Goal: Find specific page/section: Find specific page/section

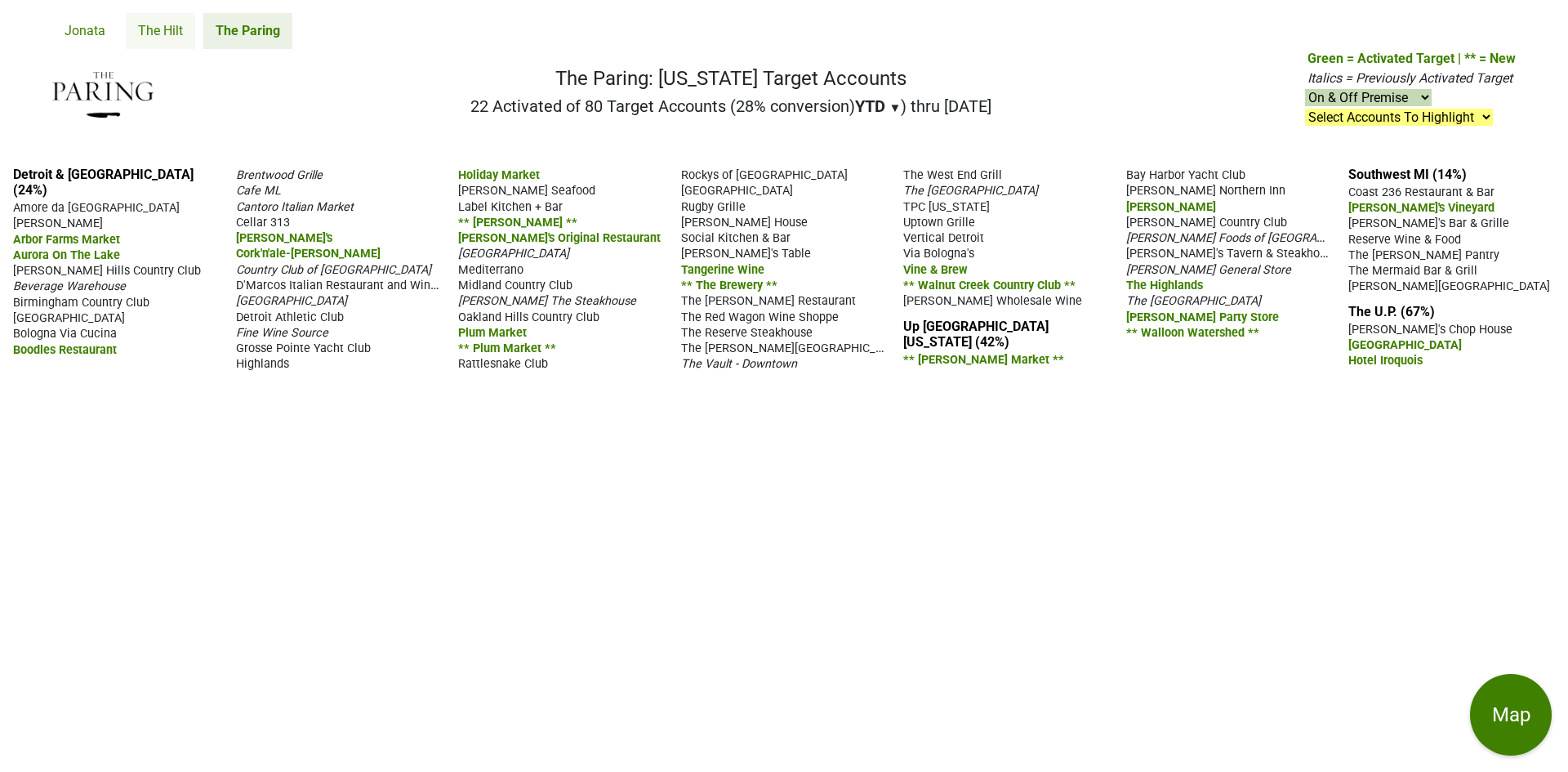
click at [171, 37] on link "The Hilt" at bounding box center [160, 31] width 70 height 36
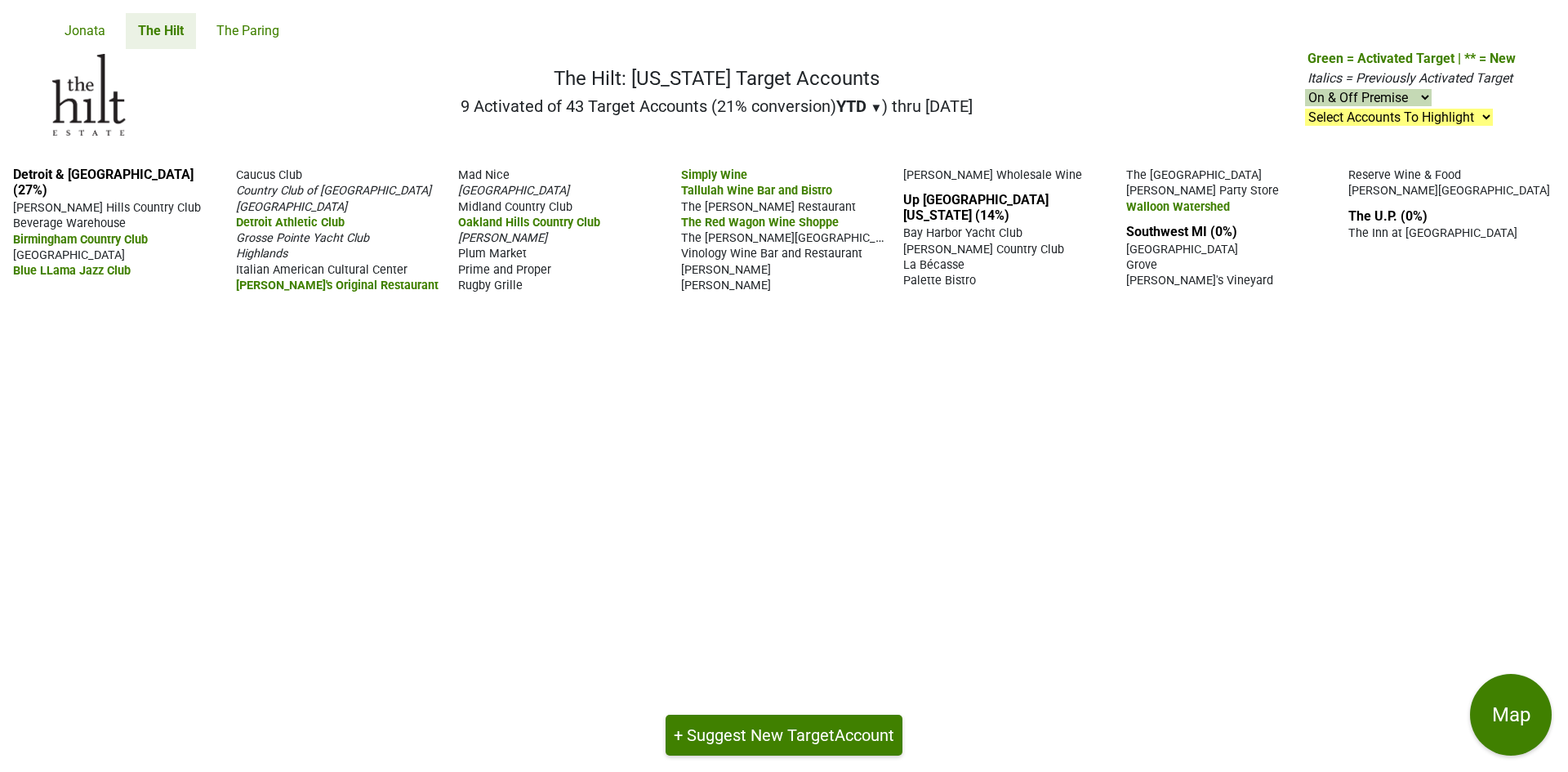
click at [507, 271] on span "Prime and Proper" at bounding box center [505, 270] width 93 height 14
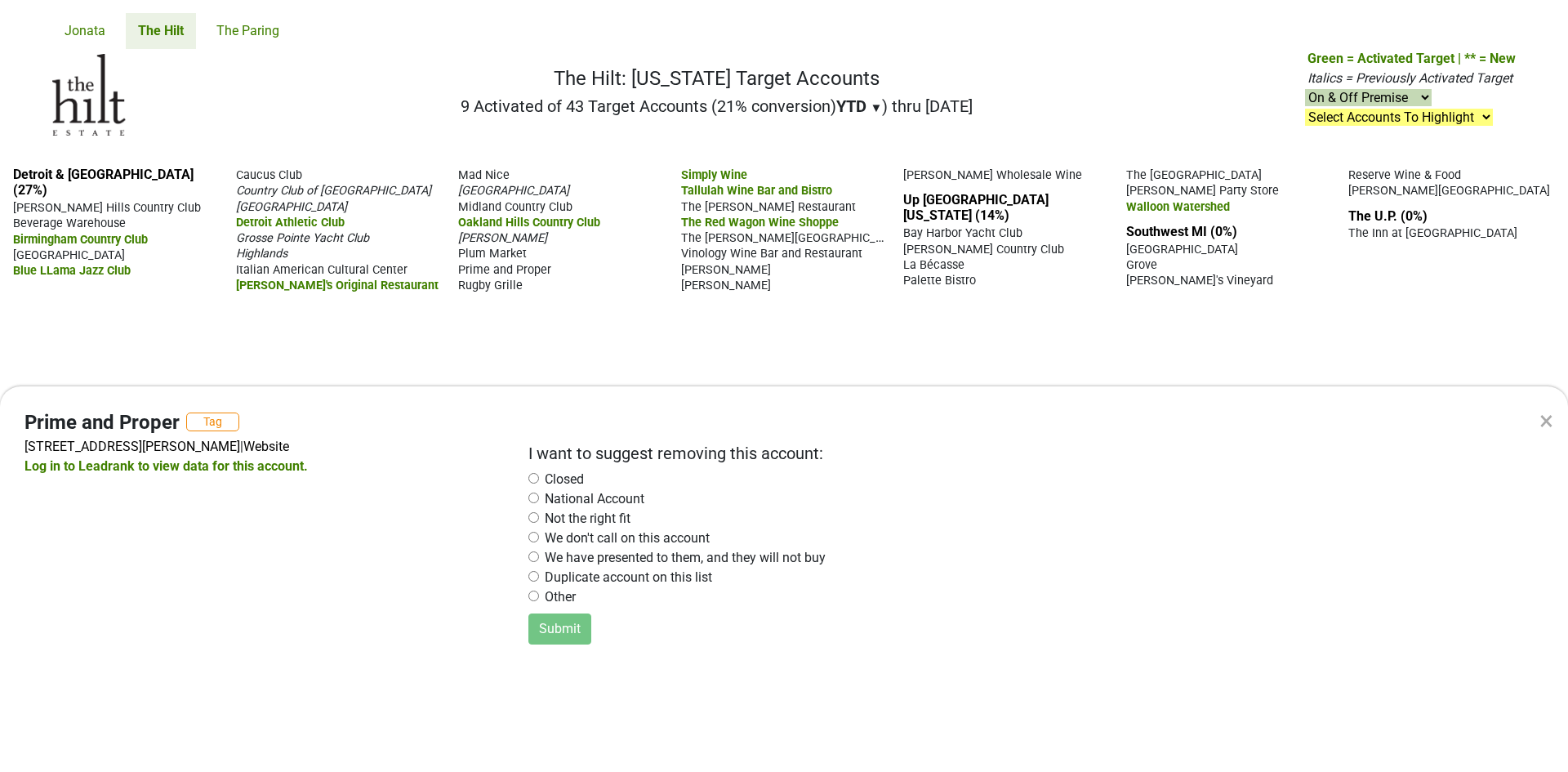
click at [487, 322] on div "× Prime and Proper Tag 1145 Griswold St, Detroit, MI 48226 | Website Log in to …" at bounding box center [784, 386] width 1568 height 772
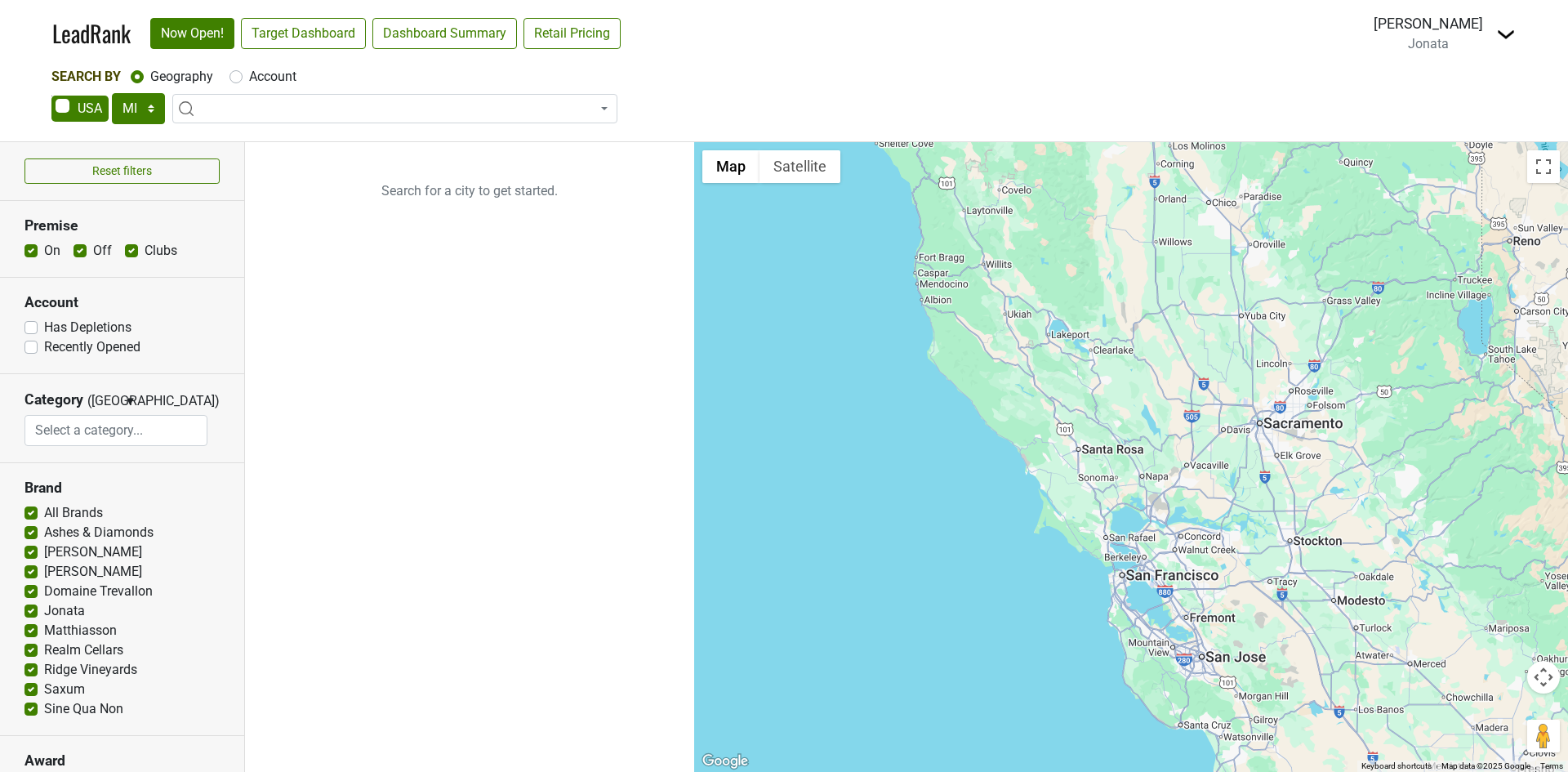
select select "MI"
select select
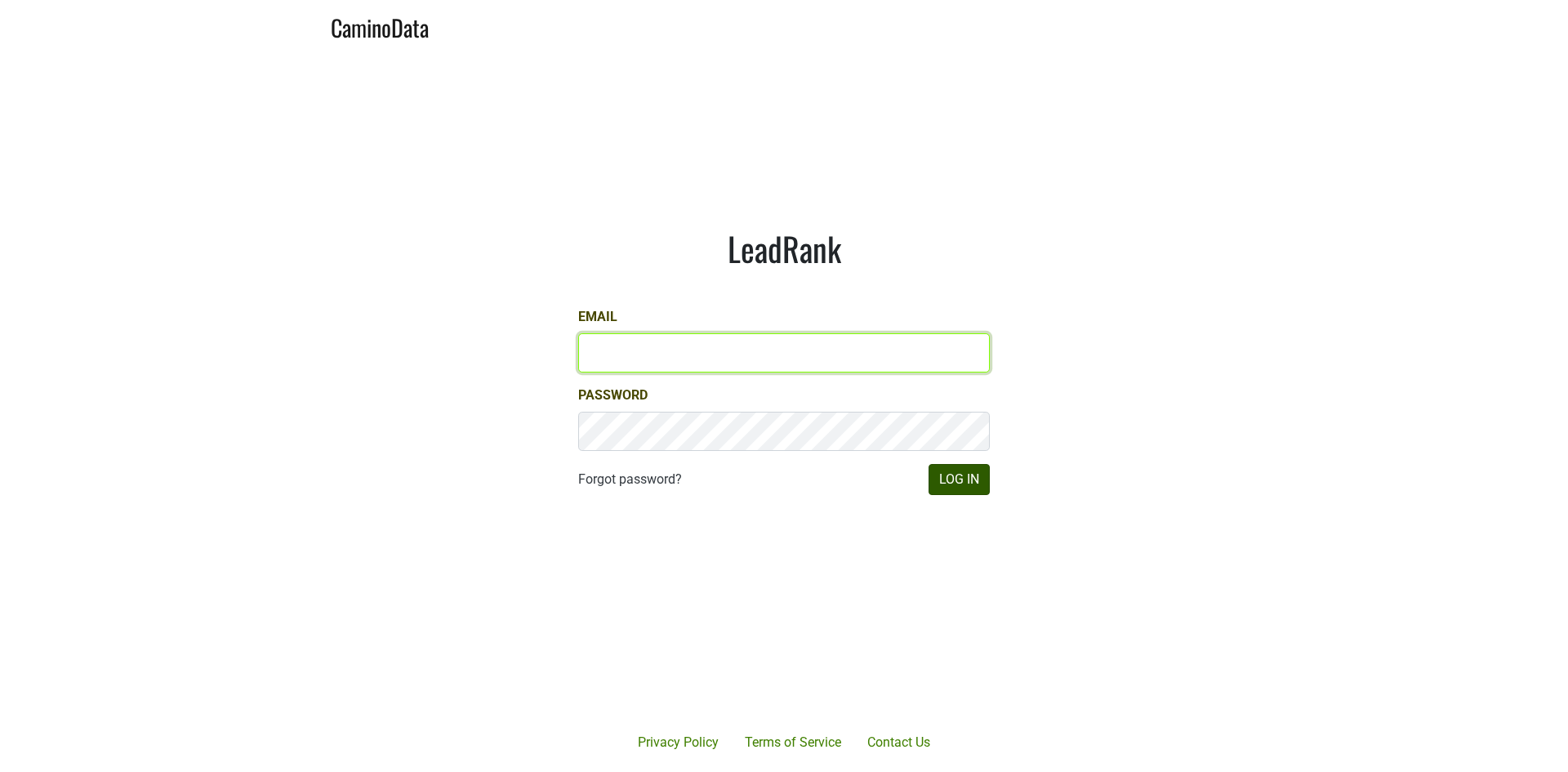
type input "[PERSON_NAME][EMAIL_ADDRESS][DOMAIN_NAME]"
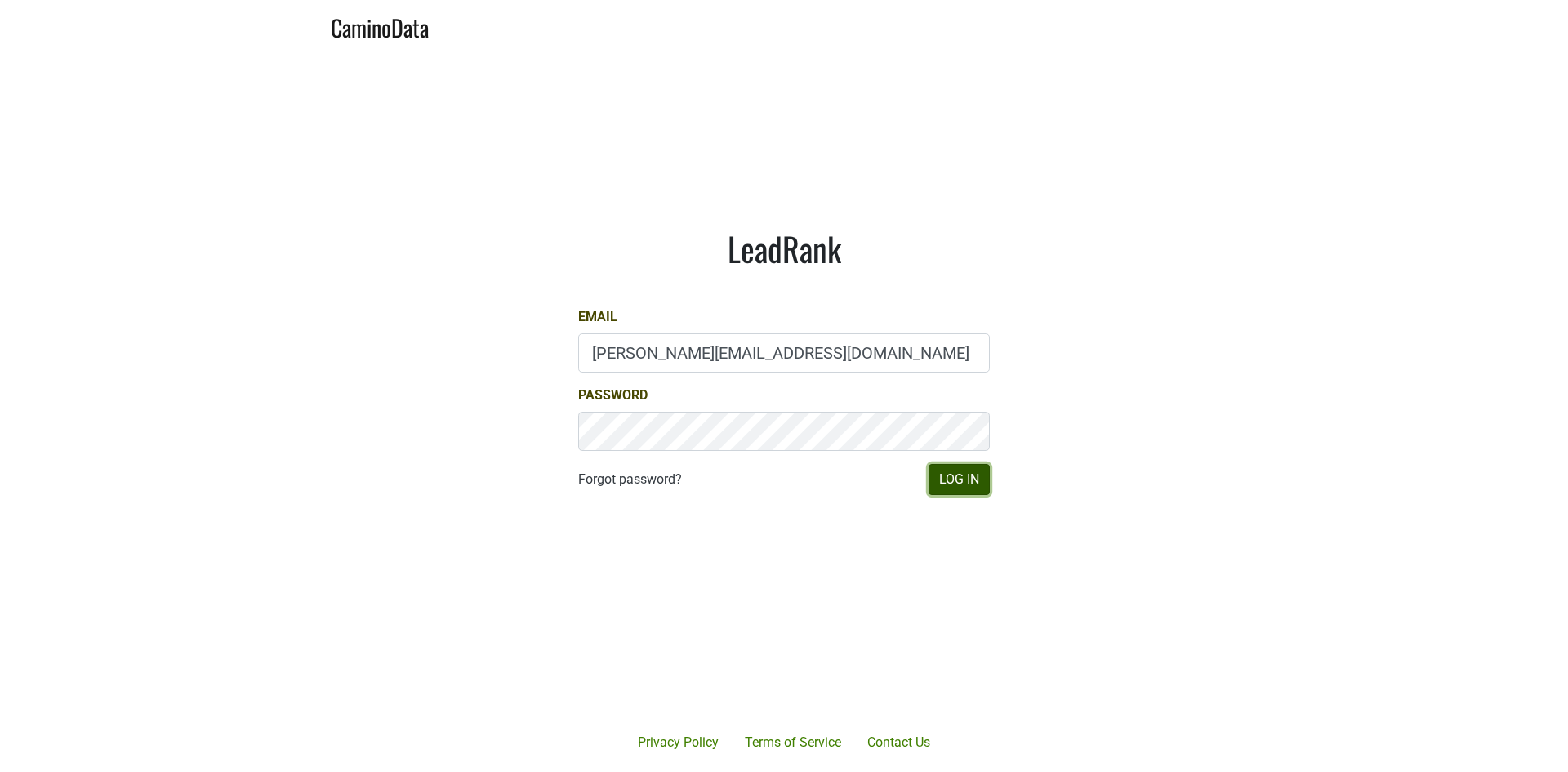
click at [968, 490] on button "Log In" at bounding box center [960, 479] width 61 height 31
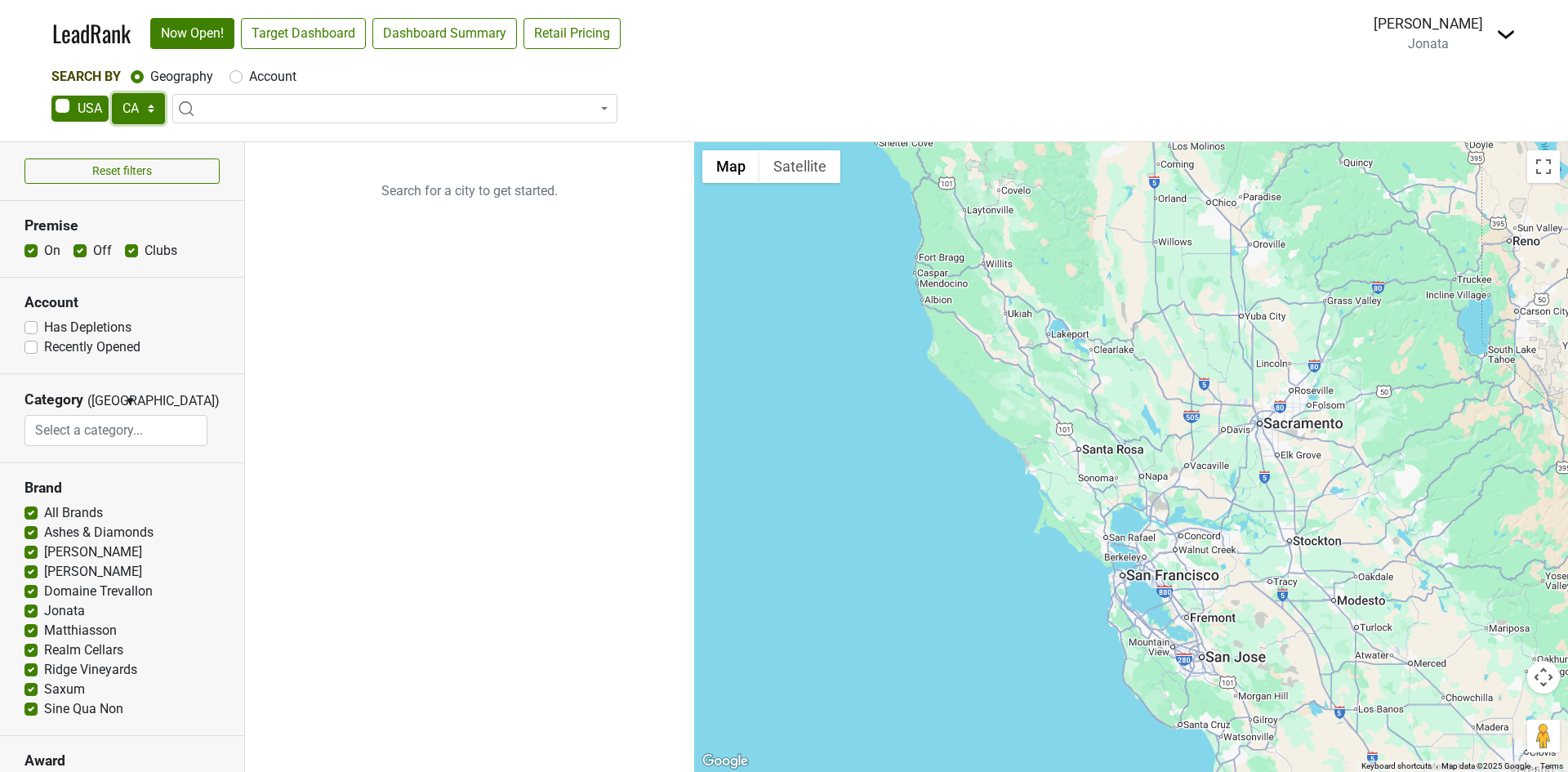
click at [151, 108] on select "AK AL AR AZ CA CO CT DC DE FL GA HI IA ID IL IN KS KY LA MA MD ME MI MN MO MS M…" at bounding box center [138, 108] width 53 height 31
select select "MI"
click at [112, 93] on select "AK AL AR AZ CA CO CT DC DE FL GA HI IA ID IL IN KS KY LA MA MD ME MI MN MO MS M…" at bounding box center [138, 108] width 53 height 31
click at [309, 31] on link "Target Dashboard" at bounding box center [303, 33] width 125 height 31
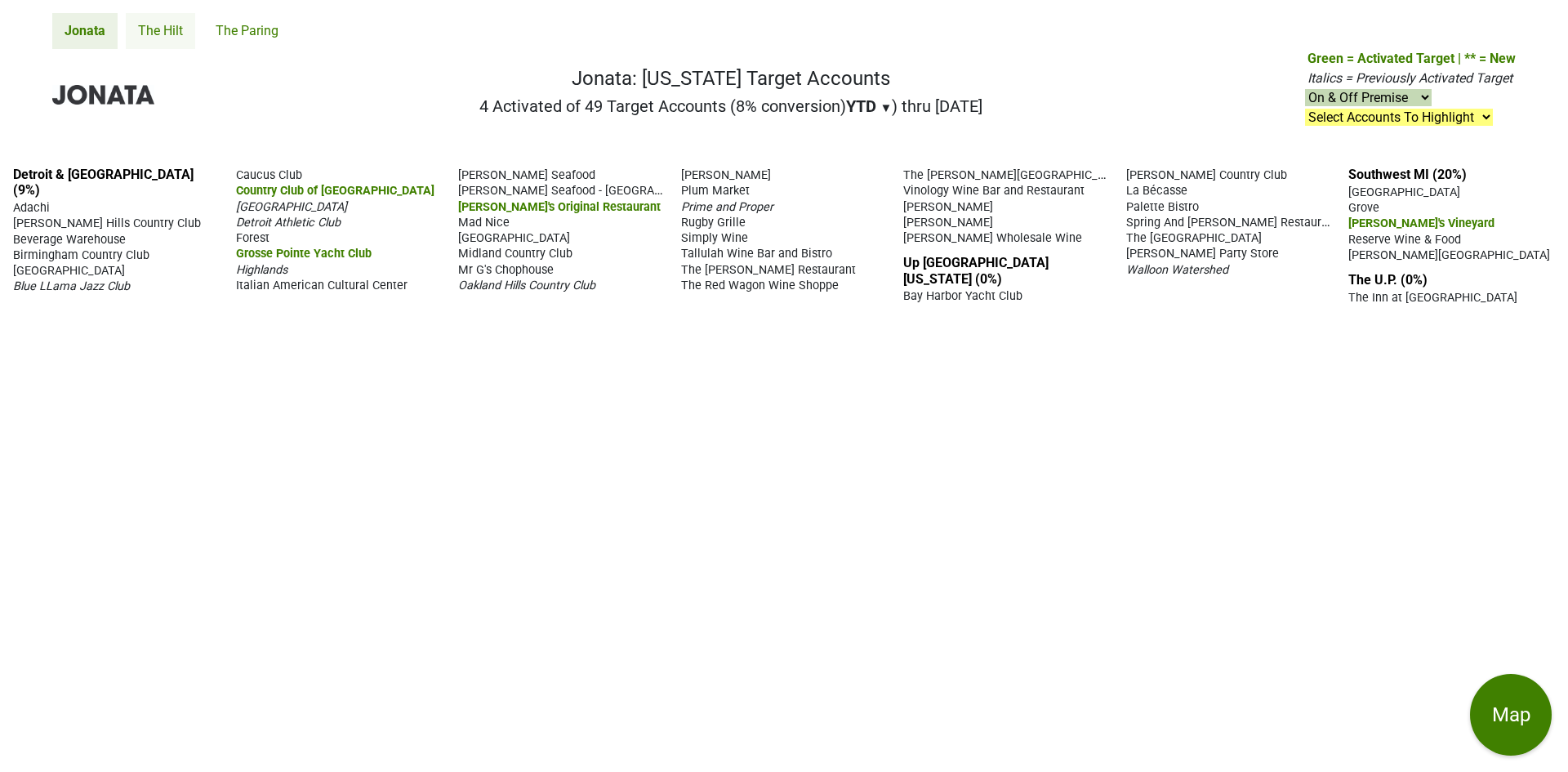
click at [178, 37] on link "The Hilt" at bounding box center [160, 31] width 70 height 36
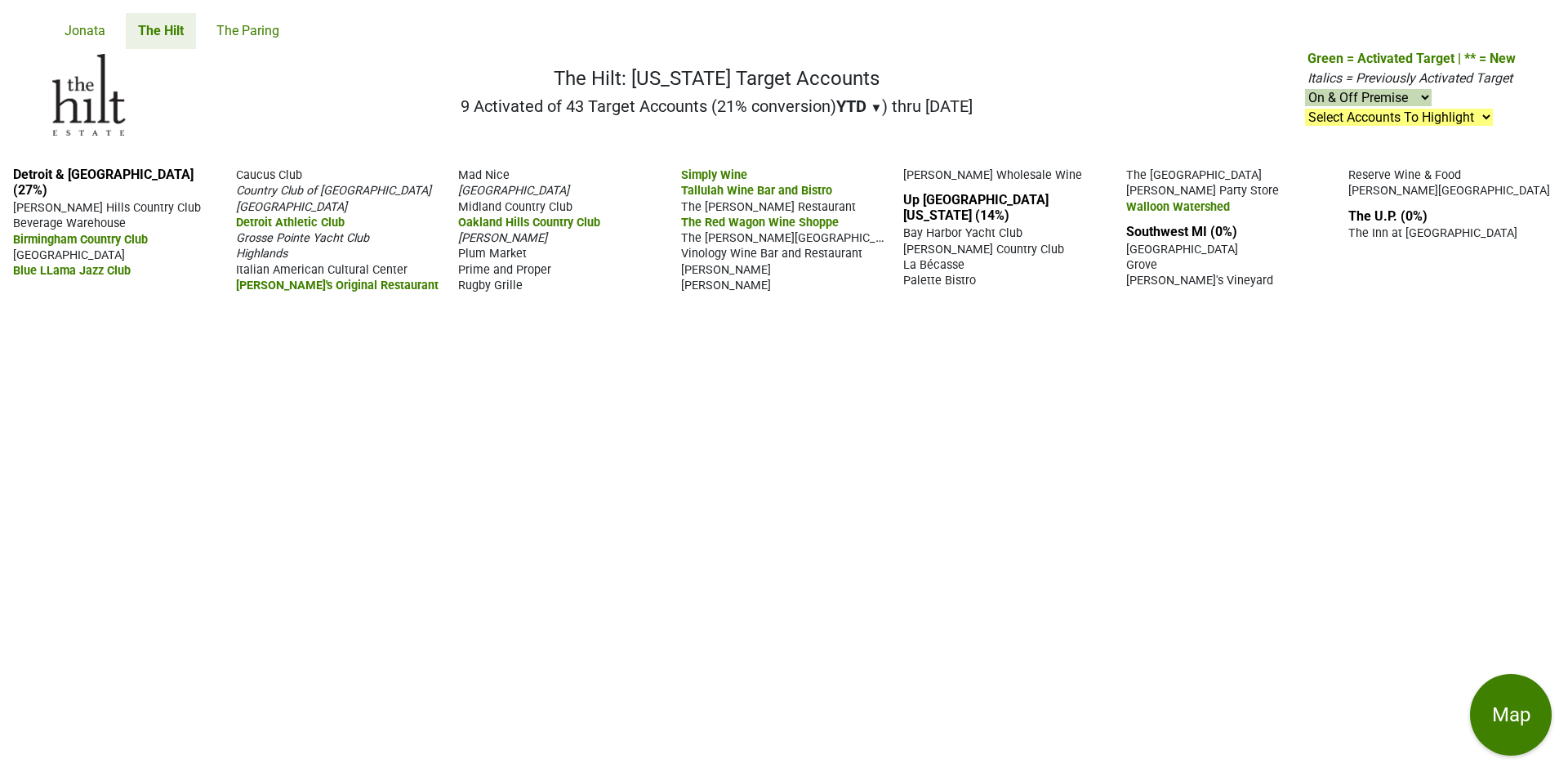
click at [946, 531] on div "Detroit & [GEOGRAPHIC_DATA] (27%) [PERSON_NAME][GEOGRAPHIC_DATA] [GEOGRAPHIC_DA…" at bounding box center [784, 462] width 1568 height 619
